Goal: Transaction & Acquisition: Book appointment/travel/reservation

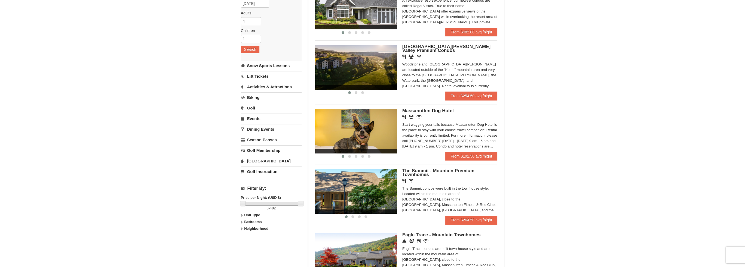
scroll to position [82, 0]
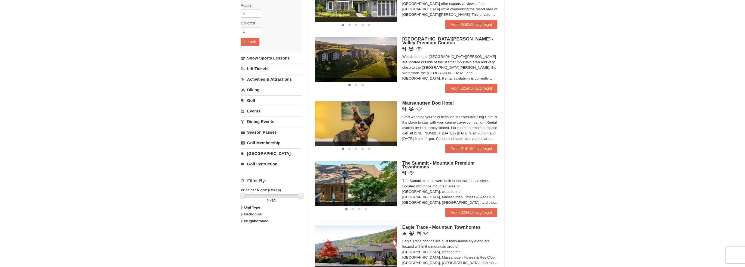
click at [420, 40] on span "[GEOGRAPHIC_DATA][PERSON_NAME] - Valley Premium Condos" at bounding box center [447, 40] width 91 height 9
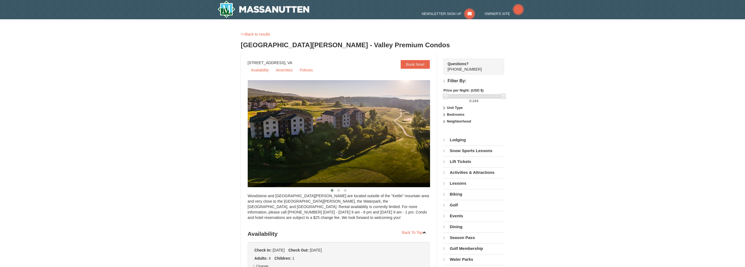
select select "10"
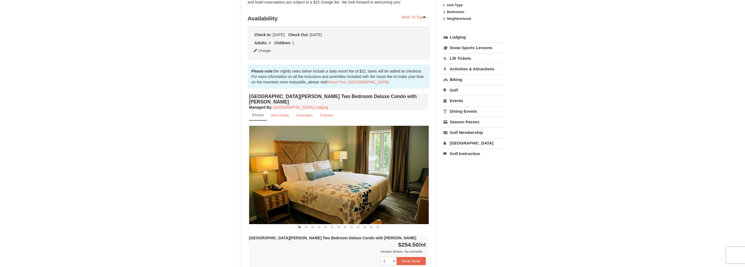
scroll to position [109, 0]
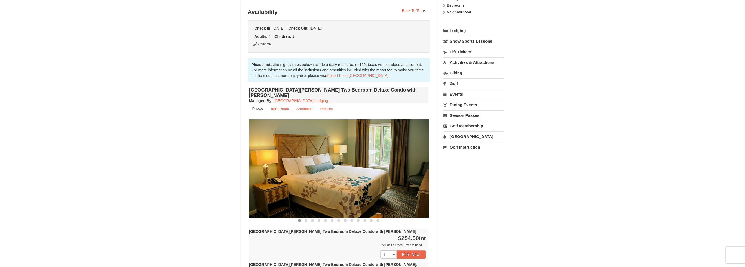
click at [396, 166] on img at bounding box center [339, 168] width 180 height 98
click at [400, 162] on img at bounding box center [339, 168] width 180 height 98
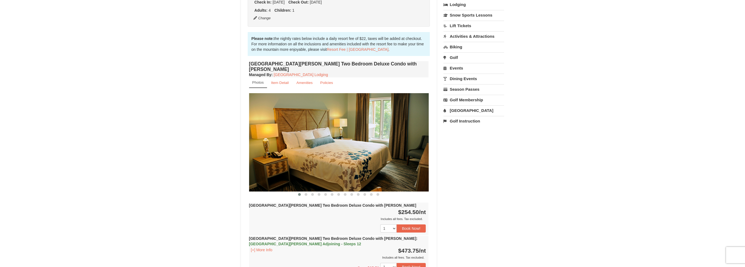
scroll to position [136, 0]
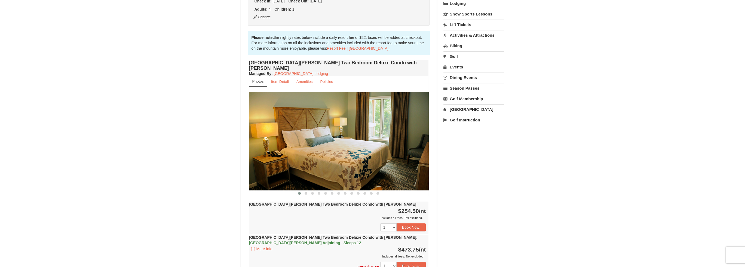
click at [423, 138] on img at bounding box center [339, 141] width 180 height 98
click at [306, 192] on span at bounding box center [305, 193] width 3 height 3
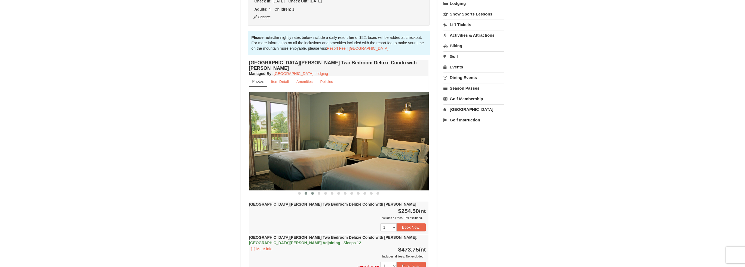
click at [313, 192] on span at bounding box center [312, 193] width 3 height 3
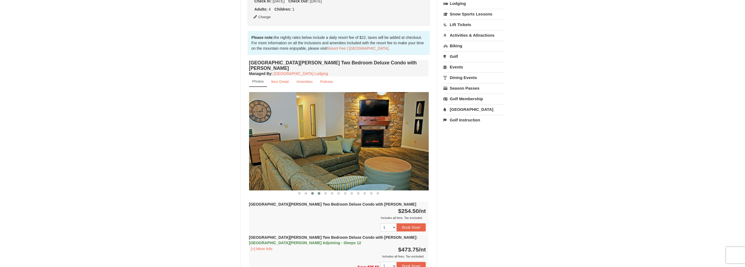
click at [320, 191] on button at bounding box center [319, 193] width 7 height 5
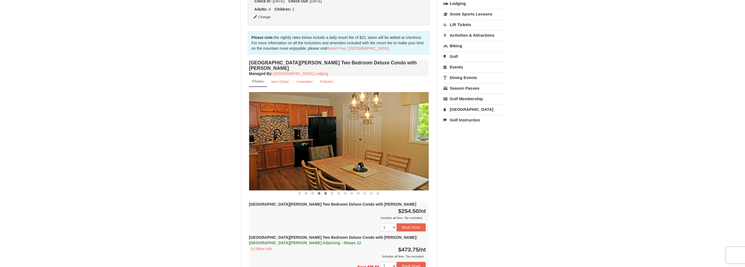
click at [325, 192] on span at bounding box center [325, 193] width 3 height 3
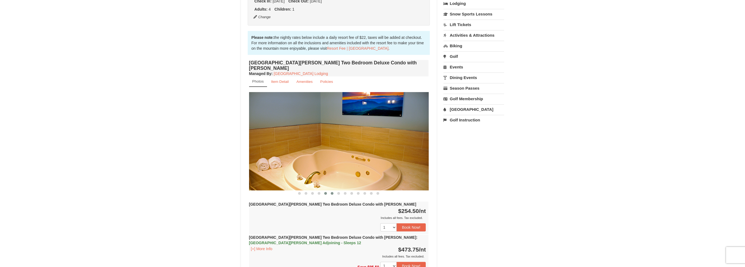
click at [330, 191] on button at bounding box center [332, 193] width 7 height 5
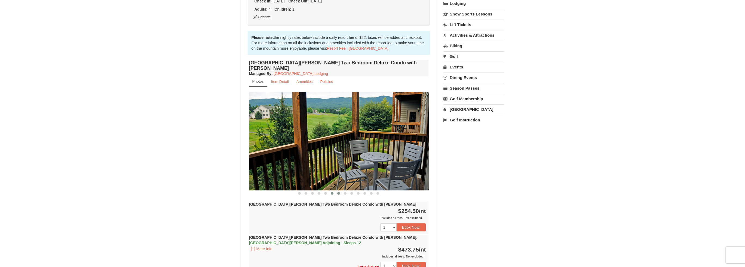
click at [338, 192] on span at bounding box center [338, 193] width 3 height 3
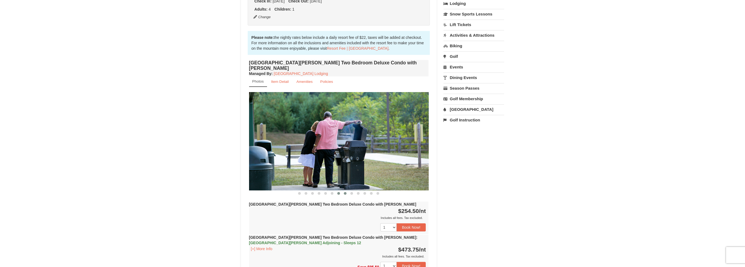
click at [343, 191] on button at bounding box center [345, 193] width 7 height 5
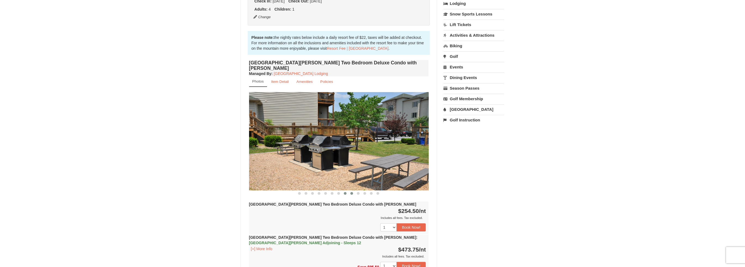
click at [351, 192] on span at bounding box center [351, 193] width 3 height 3
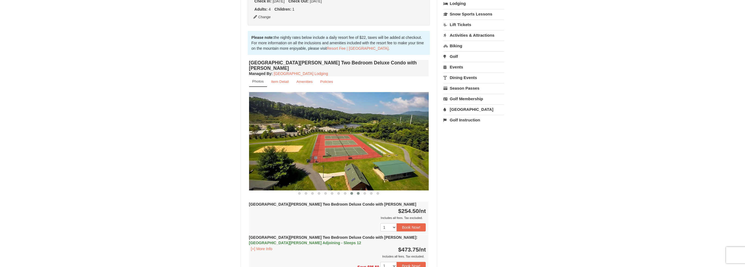
click at [357, 192] on span at bounding box center [358, 193] width 3 height 3
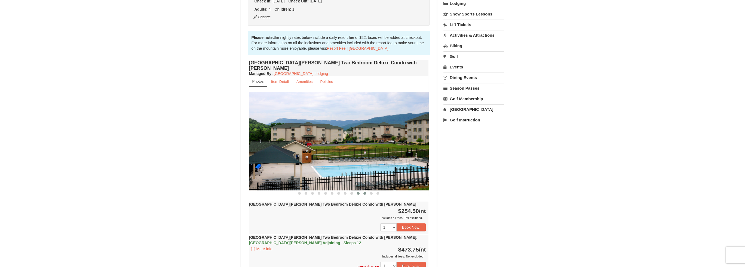
click at [365, 192] on span at bounding box center [364, 193] width 3 height 3
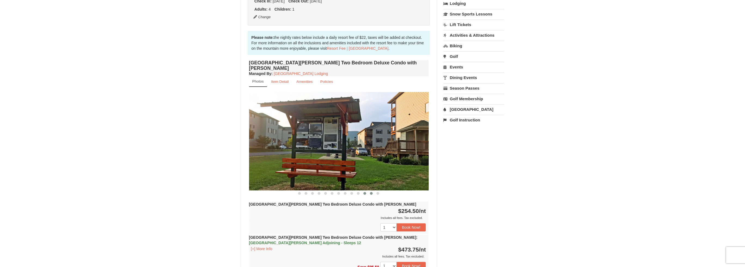
click at [370, 192] on span at bounding box center [371, 193] width 3 height 3
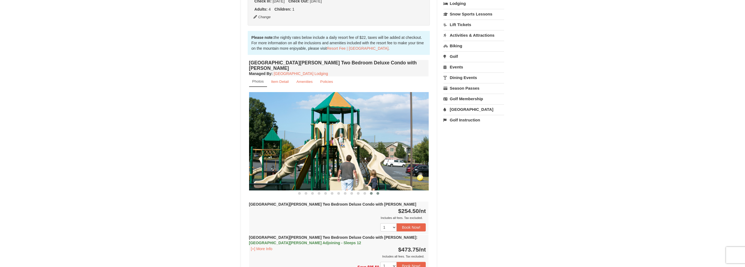
click at [375, 191] on button at bounding box center [377, 193] width 7 height 5
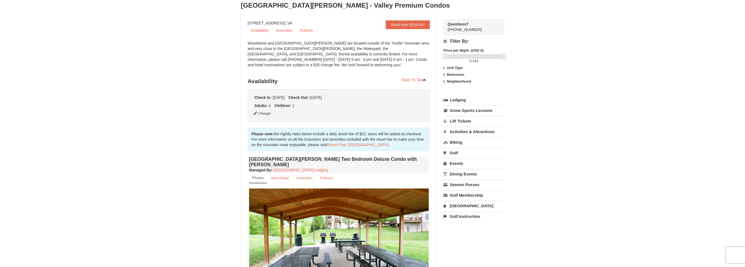
scroll to position [0, 0]
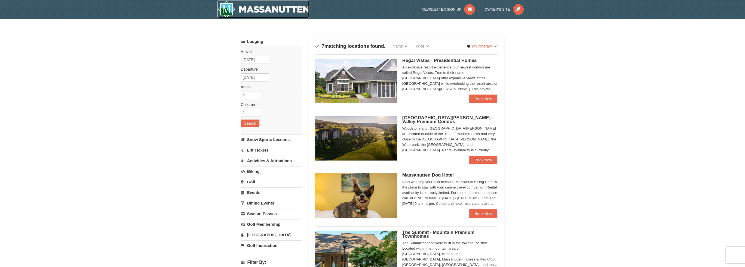
click at [299, 14] on img at bounding box center [263, 9] width 92 height 17
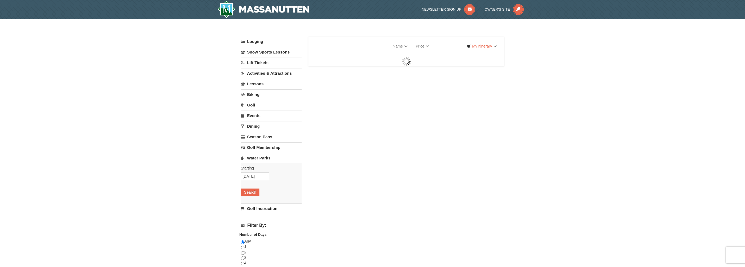
select select "10"
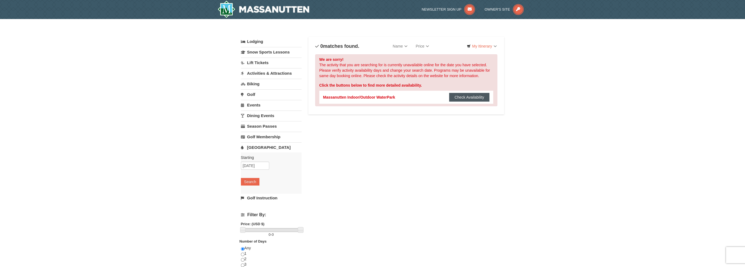
click at [459, 98] on button "Check Availability" at bounding box center [469, 97] width 41 height 9
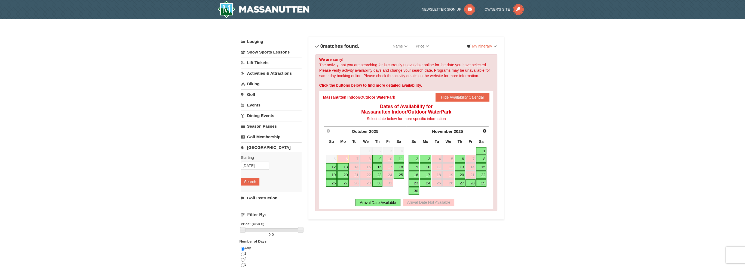
click at [399, 159] on link "11" at bounding box center [398, 159] width 10 height 8
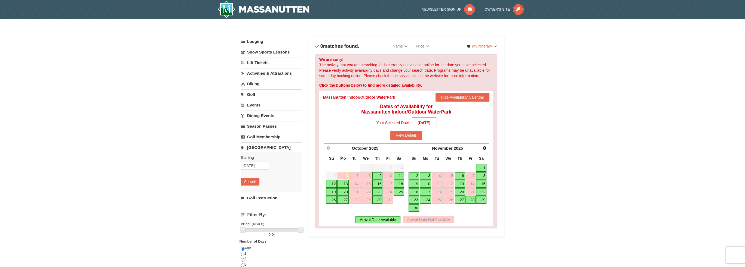
click at [399, 175] on link "11" at bounding box center [398, 176] width 10 height 8
click at [417, 134] on button "View Details" at bounding box center [406, 135] width 32 height 9
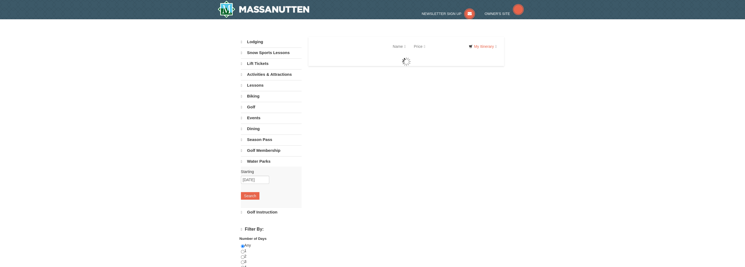
select select "10"
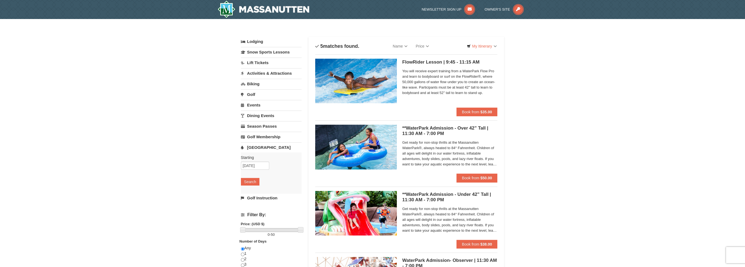
click at [248, 73] on link "Activities & Attractions" at bounding box center [271, 73] width 61 height 10
click at [252, 110] on button "Search" at bounding box center [250, 108] width 18 height 8
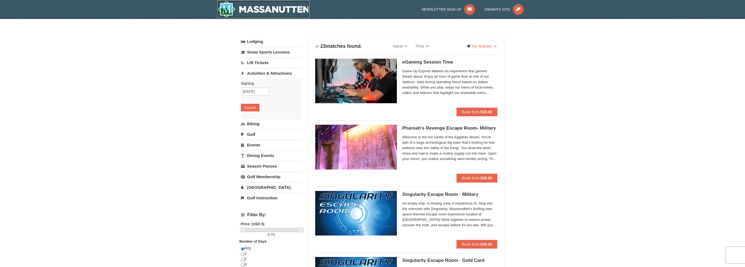
click at [252, 10] on img at bounding box center [263, 9] width 92 height 17
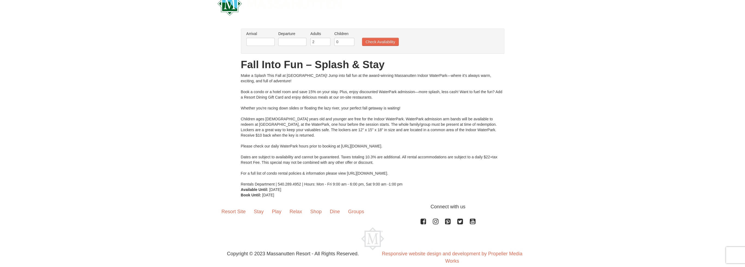
scroll to position [24, 0]
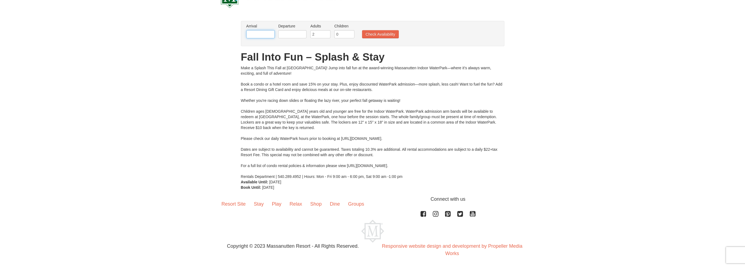
click at [267, 36] on input "text" at bounding box center [260, 34] width 28 height 8
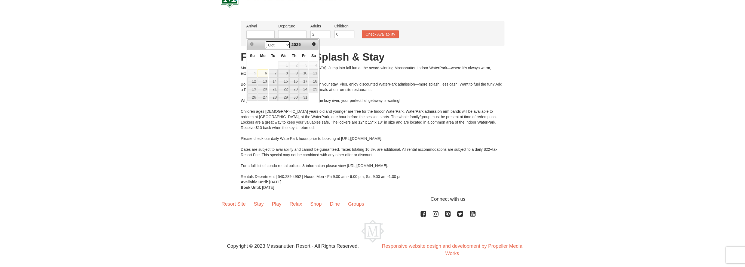
click at [286, 45] on select "Oct Nov Dec" at bounding box center [277, 45] width 25 height 8
click at [304, 72] on link "12" at bounding box center [303, 73] width 9 height 8
type input "[DATE]"
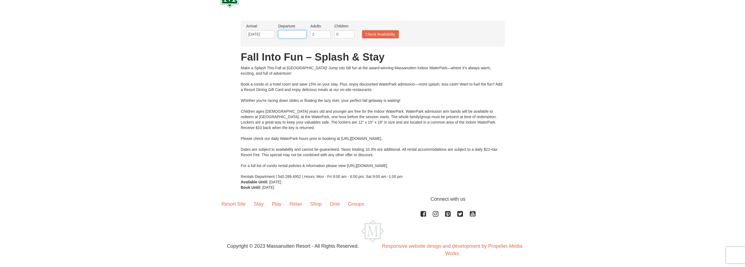
click at [294, 35] on input "text" at bounding box center [292, 34] width 28 height 8
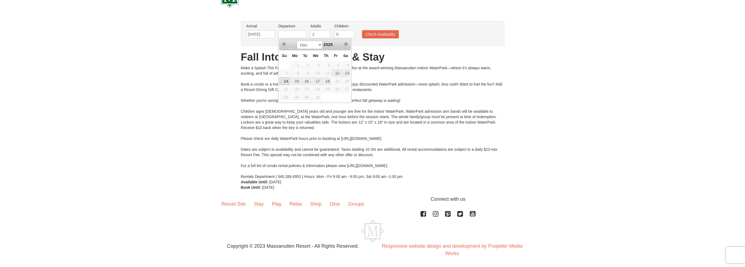
click at [285, 82] on link "14" at bounding box center [284, 82] width 10 height 8
type input "[DATE]"
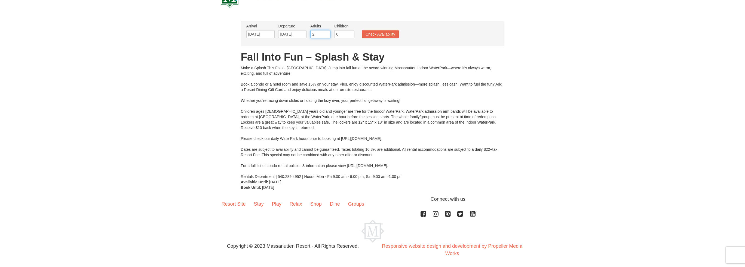
click at [321, 33] on input "2" at bounding box center [320, 34] width 20 height 8
click at [327, 33] on input "3" at bounding box center [320, 34] width 20 height 8
type input "4"
click at [327, 33] on input "4" at bounding box center [320, 34] width 20 height 8
click at [341, 35] on input "0" at bounding box center [344, 34] width 20 height 8
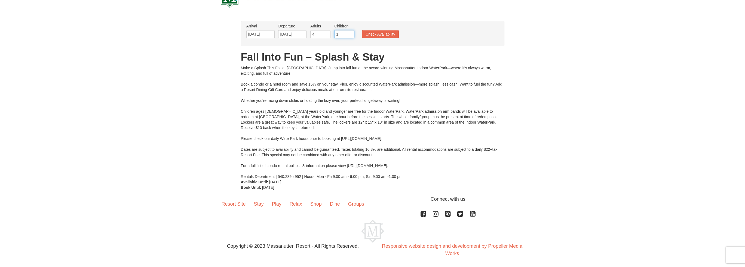
type input "1"
click at [350, 32] on input "1" at bounding box center [344, 34] width 20 height 8
click at [375, 38] on button "Check Availability" at bounding box center [380, 34] width 37 height 8
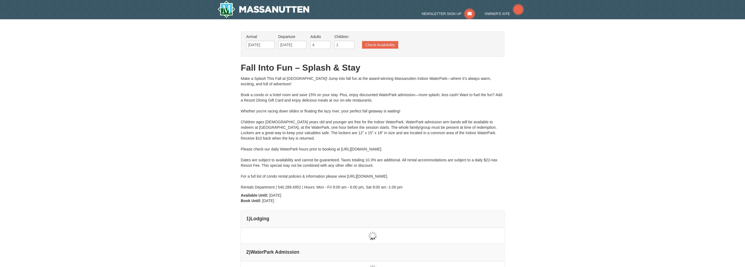
type input "[DATE]"
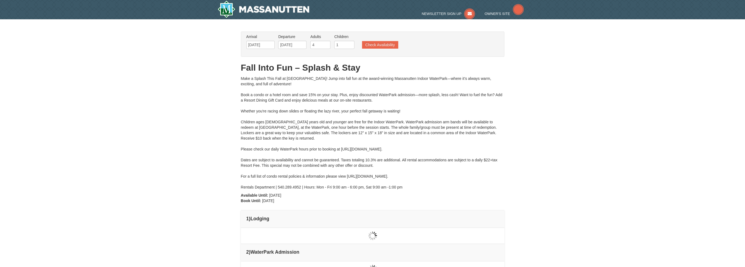
type input "[DATE]"
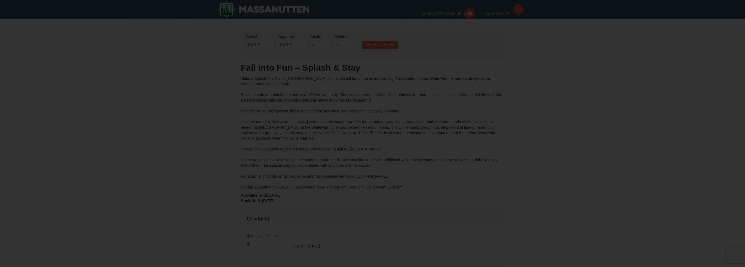
type input "[DATE]"
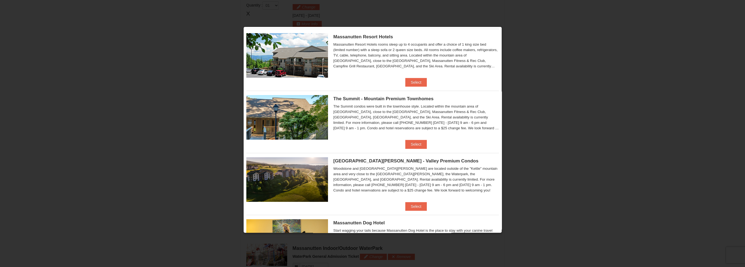
scroll to position [71, 0]
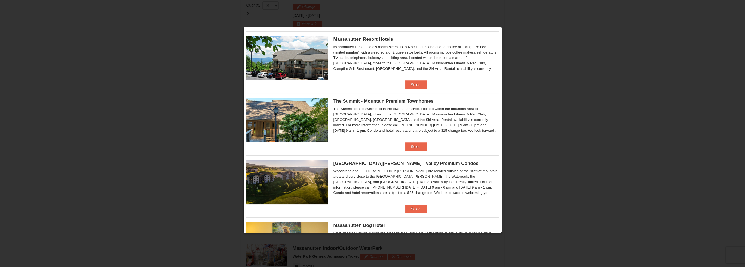
click at [388, 100] on span "The Summit - Mountain Premium Townhomes" at bounding box center [383, 101] width 100 height 5
click at [413, 149] on button "Select" at bounding box center [415, 147] width 21 height 9
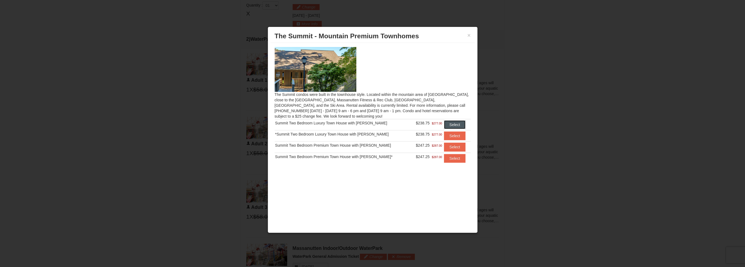
click at [453, 126] on button "Select" at bounding box center [454, 125] width 21 height 9
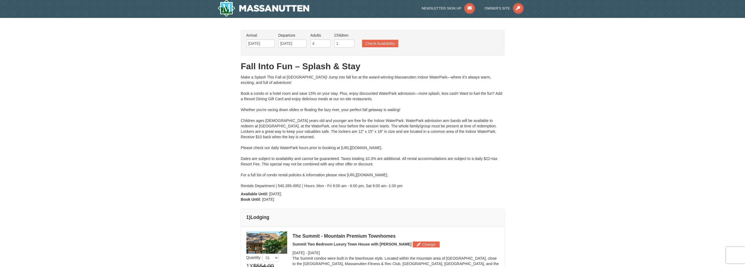
scroll to position [0, 0]
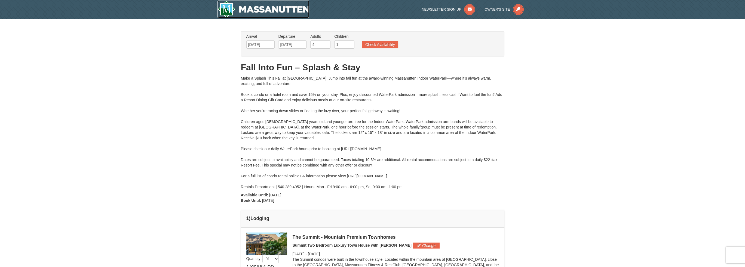
click at [234, 11] on img at bounding box center [263, 9] width 92 height 17
